Goal: Information Seeking & Learning: Learn about a topic

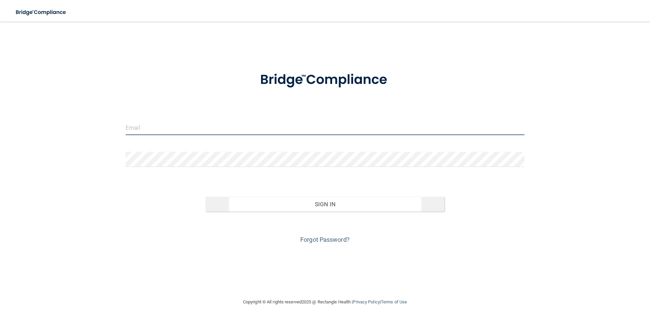
type input "[EMAIL_ADDRESS][DOMAIN_NAME]"
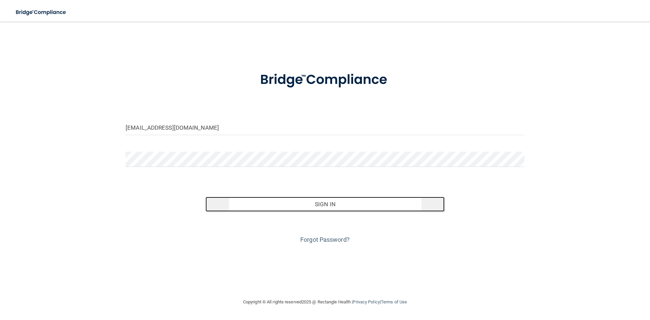
click at [315, 207] on button "Sign In" at bounding box center [324, 204] width 239 height 15
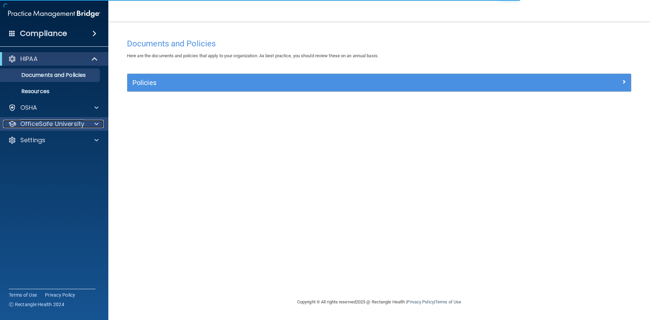
click at [49, 125] on p "OfficeSafe University" at bounding box center [52, 124] width 64 height 8
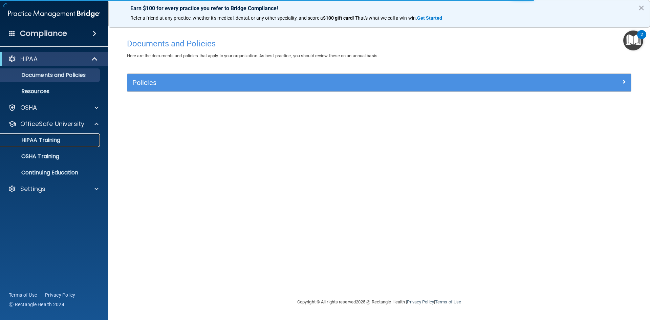
click at [45, 139] on p "HIPAA Training" at bounding box center [32, 140] width 56 height 7
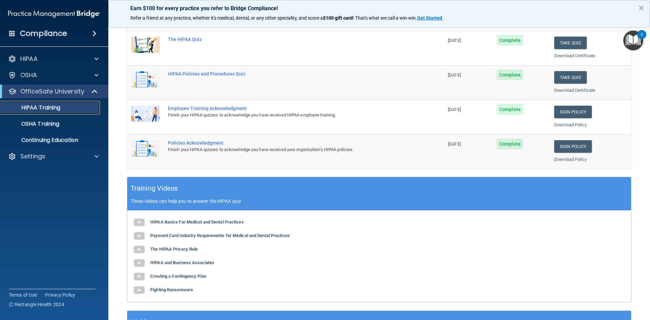
scroll to position [54, 0]
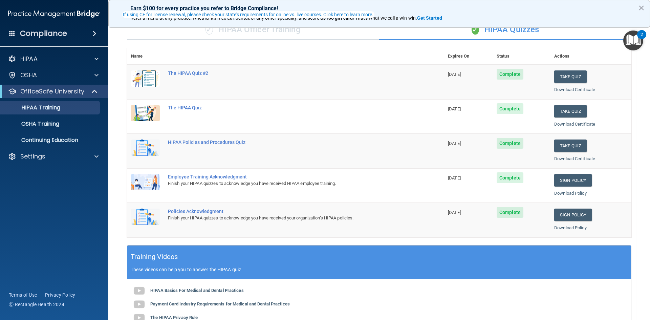
click at [21, 116] on ul "HIPAA Training OSHA Training Continuing Education" at bounding box center [54, 122] width 123 height 49
click at [27, 126] on p "OSHA Training" at bounding box center [31, 123] width 55 height 7
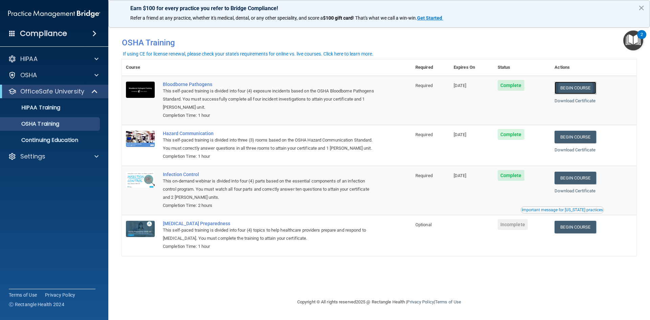
click at [591, 87] on link "Begin Course" at bounding box center [574, 88] width 41 height 13
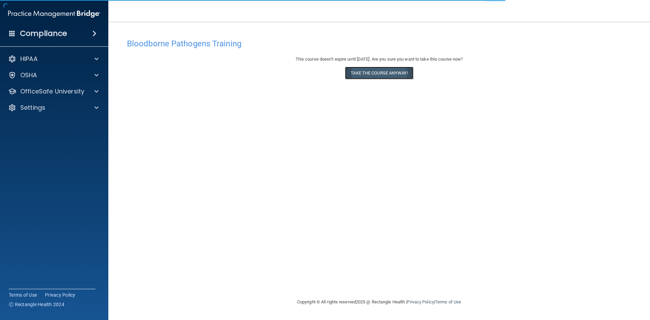
click at [382, 72] on button "Take the course anyway!" at bounding box center [379, 73] width 68 height 13
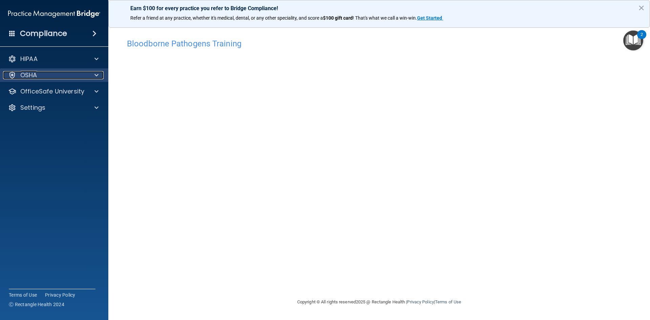
click at [54, 73] on div "OSHA" at bounding box center [45, 75] width 84 height 8
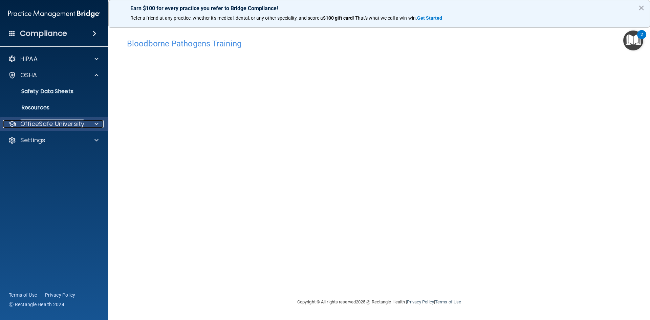
click at [82, 120] on p "OfficeSafe University" at bounding box center [52, 124] width 64 height 8
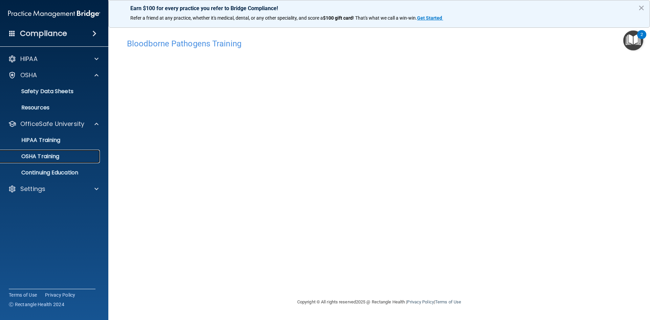
click at [45, 155] on p "OSHA Training" at bounding box center [31, 156] width 55 height 7
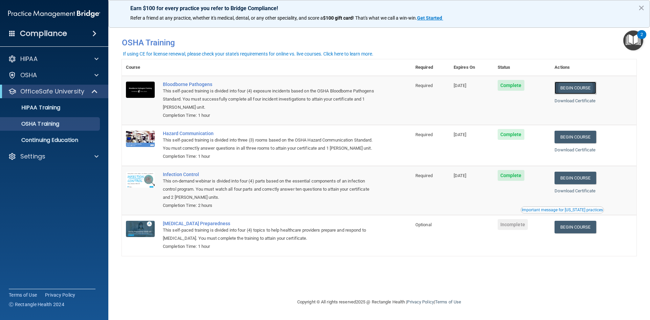
click at [585, 88] on link "Begin Course" at bounding box center [574, 88] width 41 height 13
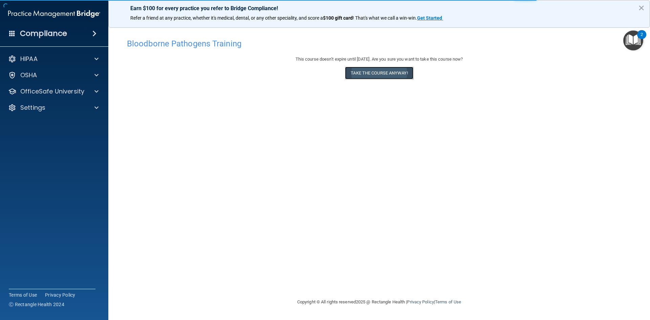
click at [386, 73] on button "Take the course anyway!" at bounding box center [379, 73] width 68 height 13
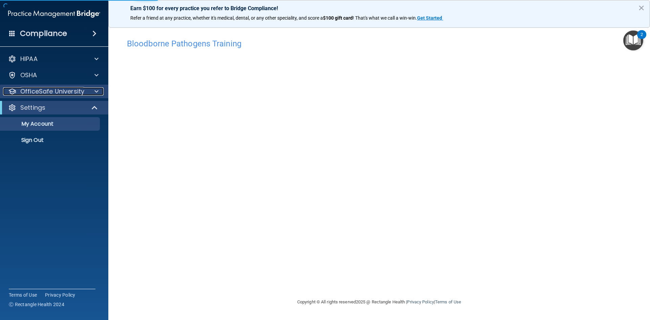
click at [40, 89] on p "OfficeSafe University" at bounding box center [52, 91] width 64 height 8
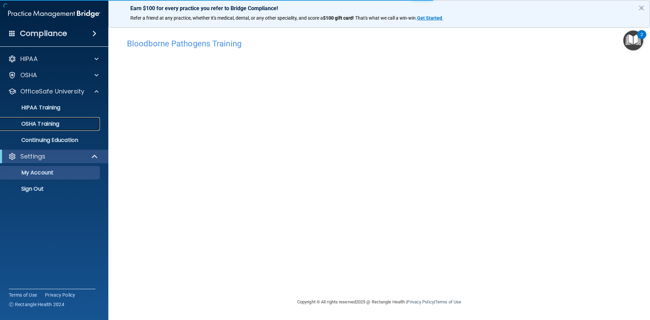
click at [43, 119] on link "OSHA Training" at bounding box center [46, 124] width 107 height 14
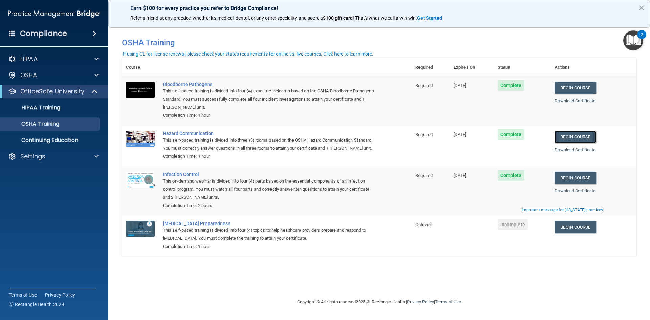
click at [576, 139] on link "Begin Course" at bounding box center [574, 137] width 41 height 13
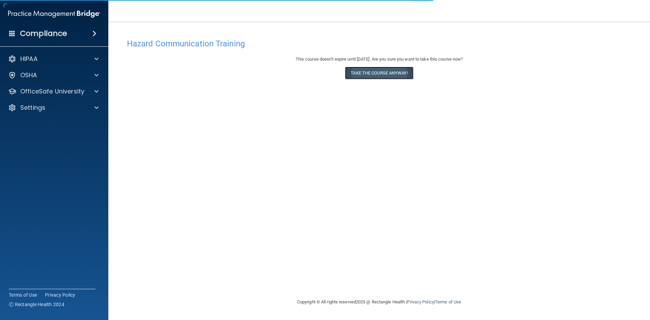
click at [380, 71] on button "Take the course anyway!" at bounding box center [379, 73] width 68 height 13
